Goal: Information Seeking & Learning: Learn about a topic

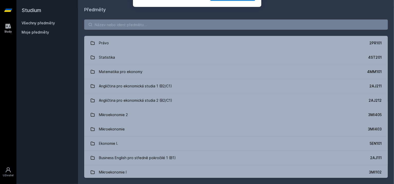
click at [196, 34] on button "Ne" at bounding box center [198, 33] width 18 height 13
click at [146, 27] on div "[PERSON_NAME] dostávat tipy ohledně studia, nových testů, hodnocení učitelů a p…" at bounding box center [197, 23] width 394 height 46
click at [146, 26] on input "search" at bounding box center [236, 25] width 304 height 10
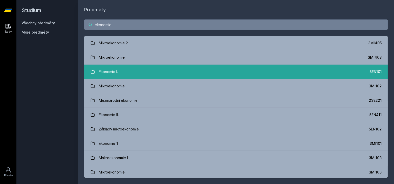
type input "ekonomie"
click at [140, 71] on link "Ekonomie I. 5EN101" at bounding box center [236, 72] width 304 height 14
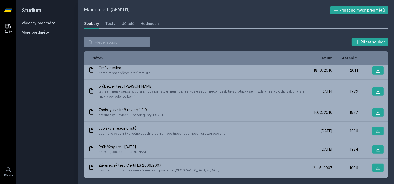
scroll to position [282, 0]
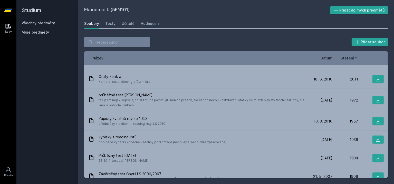
click at [195, 40] on div "Přidat soubor" at bounding box center [236, 42] width 304 height 10
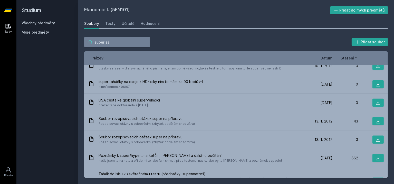
scroll to position [169, 0]
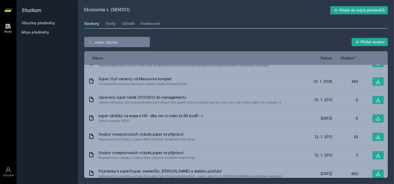
type input "super zápisky"
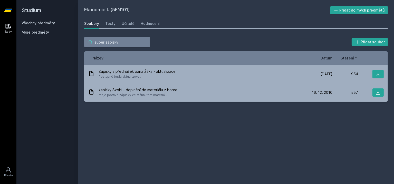
click at [143, 42] on input "super zápisky" at bounding box center [117, 42] width 66 height 10
click at [146, 43] on input "super zápisky" at bounding box center [117, 42] width 66 height 10
click at [145, 41] on input "super zápisky" at bounding box center [117, 42] width 66 height 10
click at [145, 42] on input "search" at bounding box center [117, 42] width 66 height 10
